Goal: Understand process/instructions: Learn about a topic

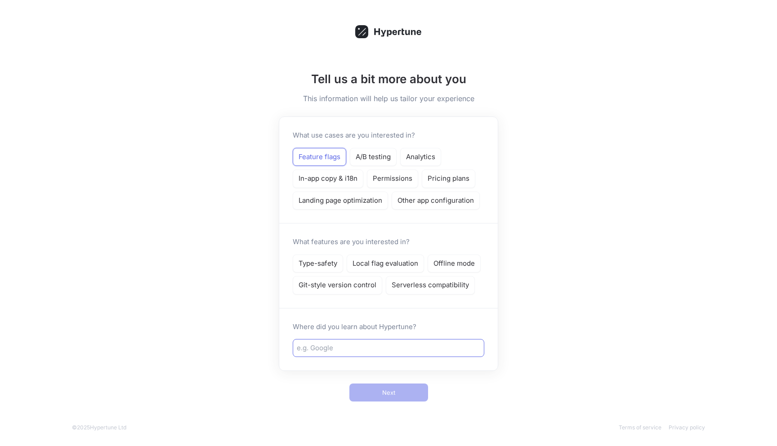
click at [393, 353] on div at bounding box center [388, 348] width 191 height 18
click at [371, 353] on div at bounding box center [388, 348] width 191 height 18
click at [359, 346] on input "text" at bounding box center [388, 348] width 183 height 10
type input "Team"
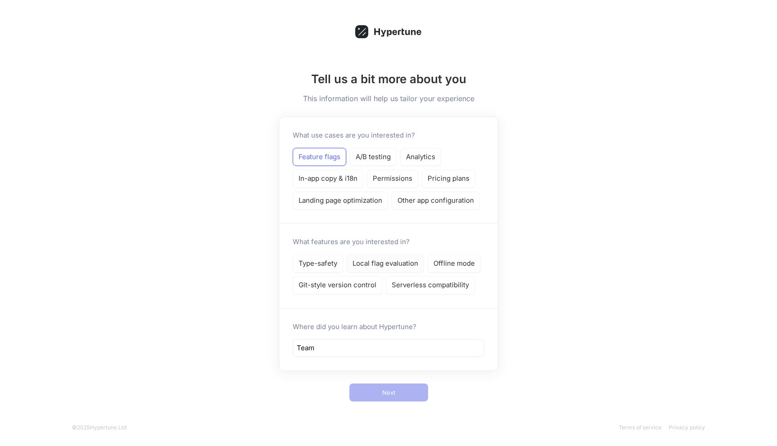
click at [372, 264] on p "Local flag evaluation" at bounding box center [385, 263] width 66 height 10
click at [393, 402] on div "Tell us a bit more about you This information will help us tailor your experien…" at bounding box center [388, 230] width 234 height 356
click at [383, 393] on span "Next" at bounding box center [388, 392] width 13 height 5
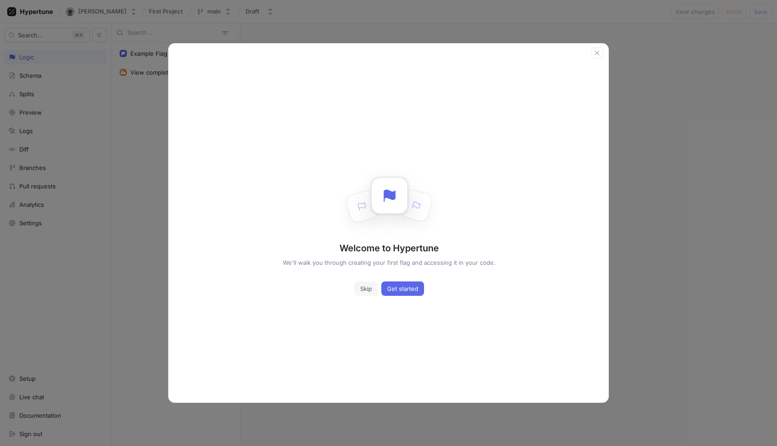
click at [368, 290] on span "Skip" at bounding box center [366, 288] width 12 height 5
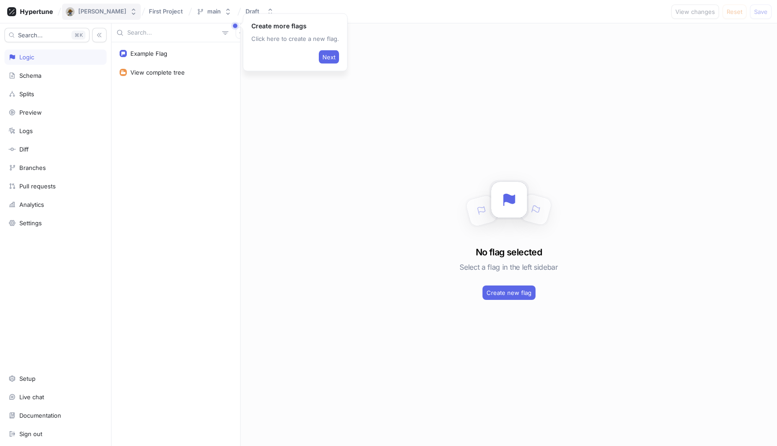
click at [126, 13] on div "[PERSON_NAME]" at bounding box center [102, 12] width 48 height 8
click at [191, 182] on div "Example Flag View complete tree" at bounding box center [175, 244] width 129 height 404
click at [112, 15] on div "[PERSON_NAME]" at bounding box center [102, 12] width 48 height 8
click at [202, 220] on div "Example Flag View complete tree" at bounding box center [175, 244] width 129 height 404
click at [396, 198] on div "No flag selected Select a flag in the left sidebar Create new flag" at bounding box center [508, 234] width 536 height 422
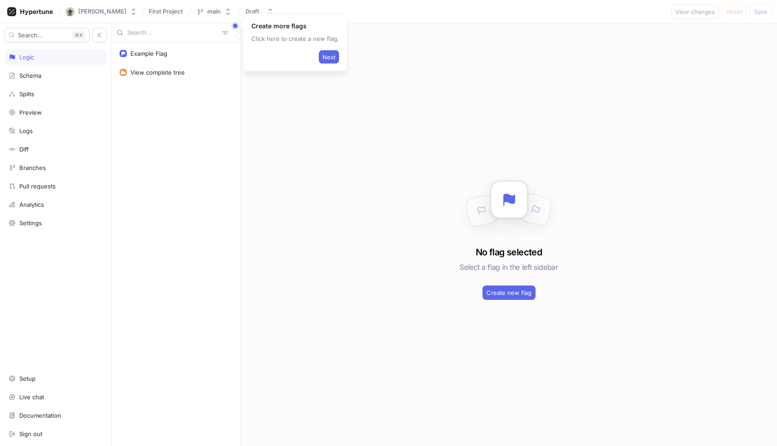
click at [490, 66] on div "No flag selected Select a flag in the left sidebar Create new flag" at bounding box center [508, 234] width 536 height 422
